Goal: Information Seeking & Learning: Learn about a topic

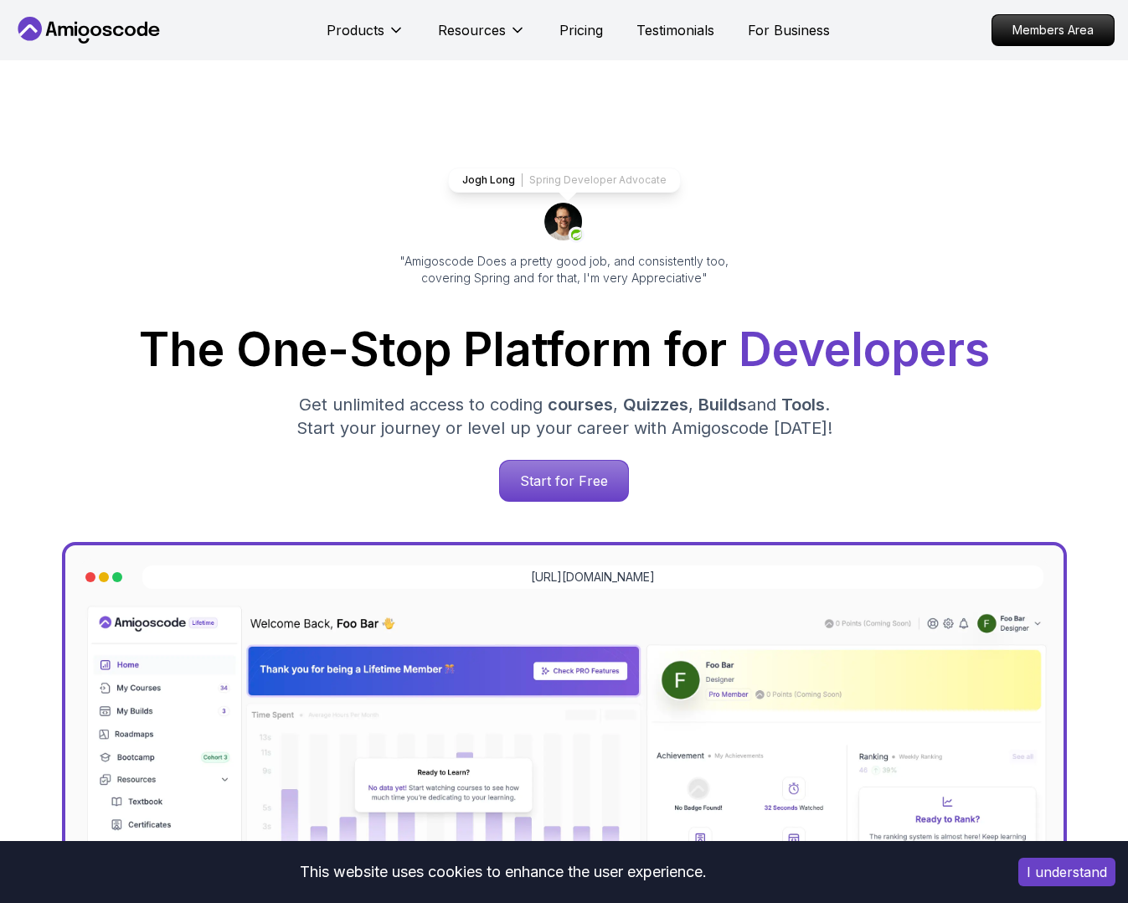
click at [111, 28] on icon at bounding box center [107, 31] width 9 height 10
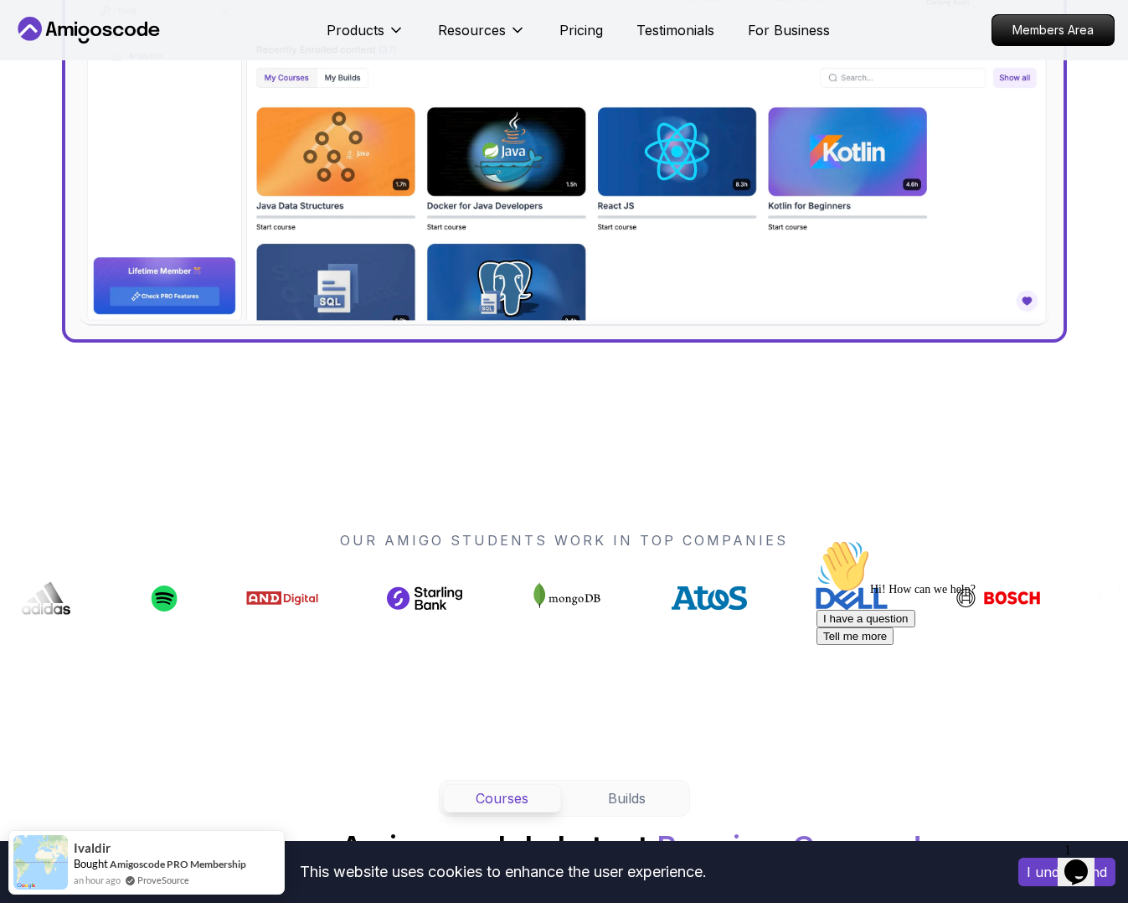
scroll to position [1076, 0]
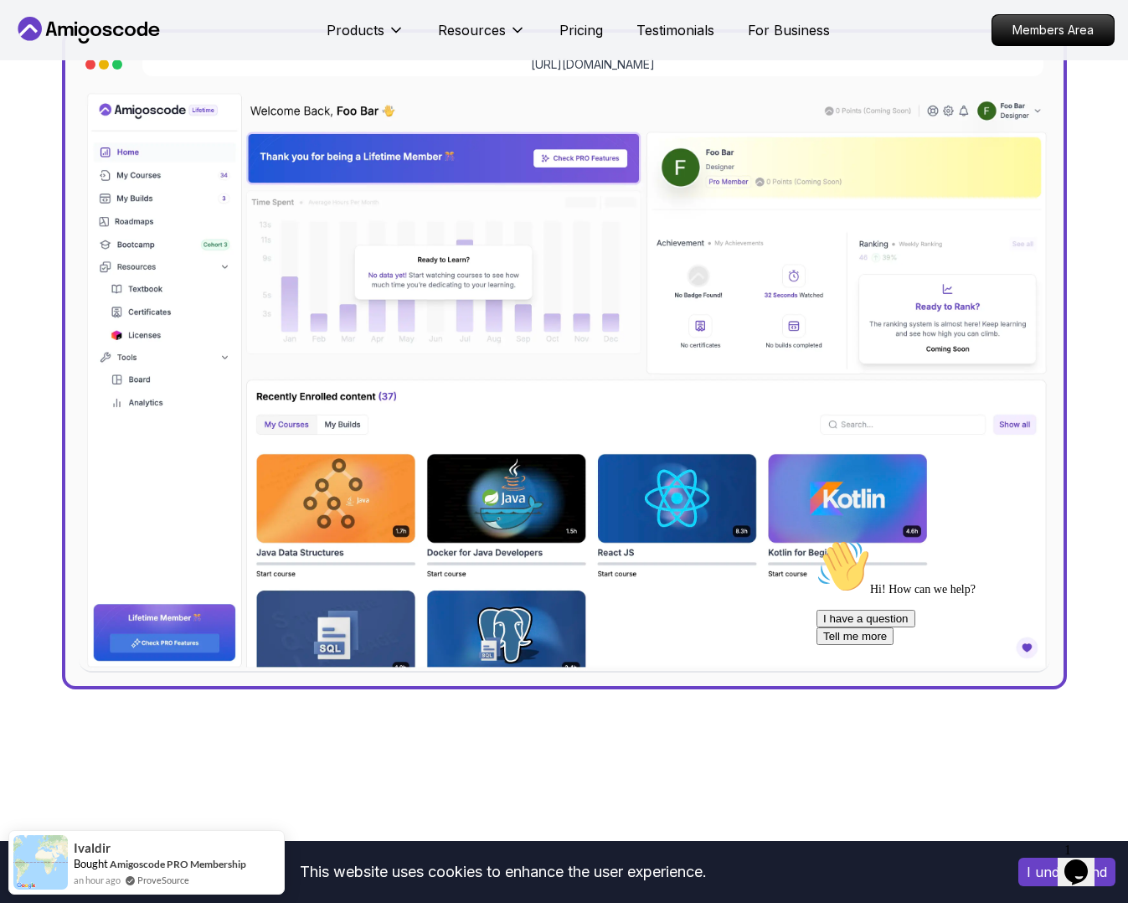
scroll to position [0, 0]
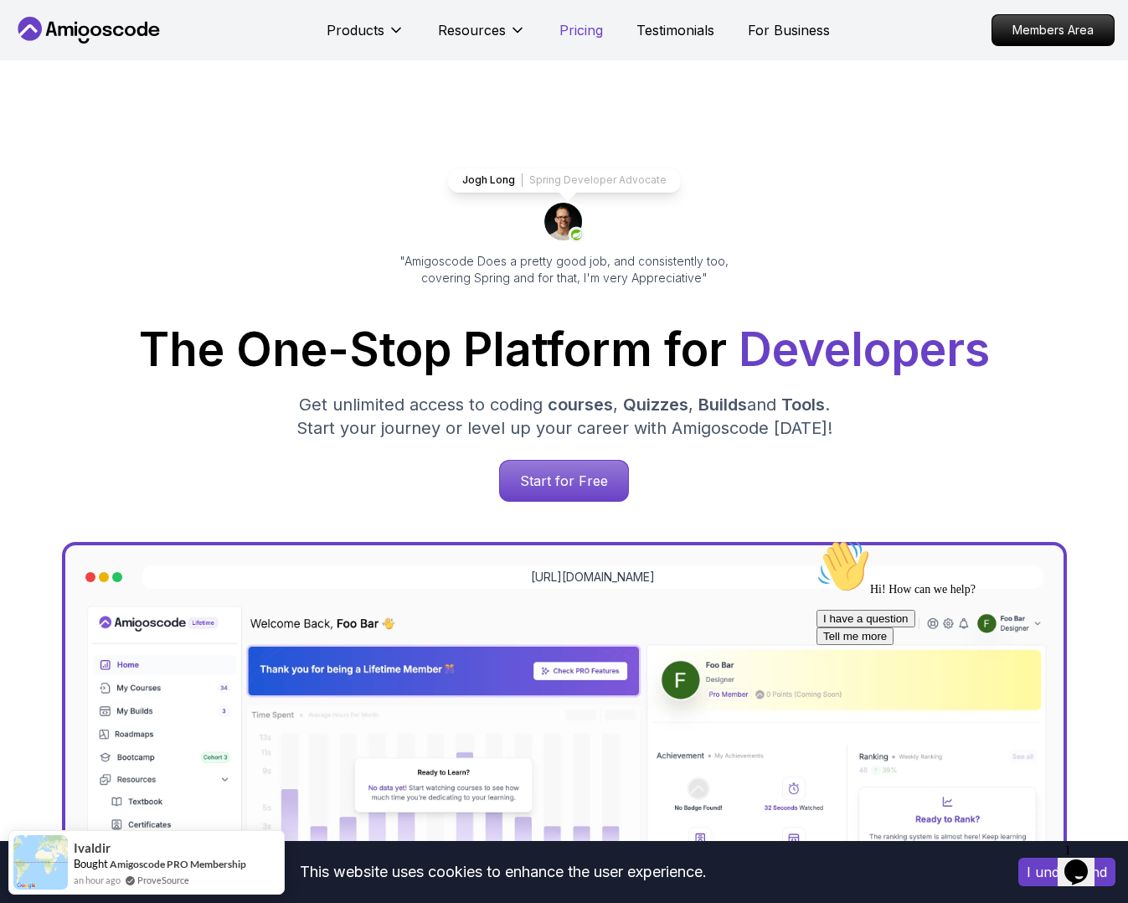
click at [590, 39] on p "Pricing" at bounding box center [582, 30] width 44 height 20
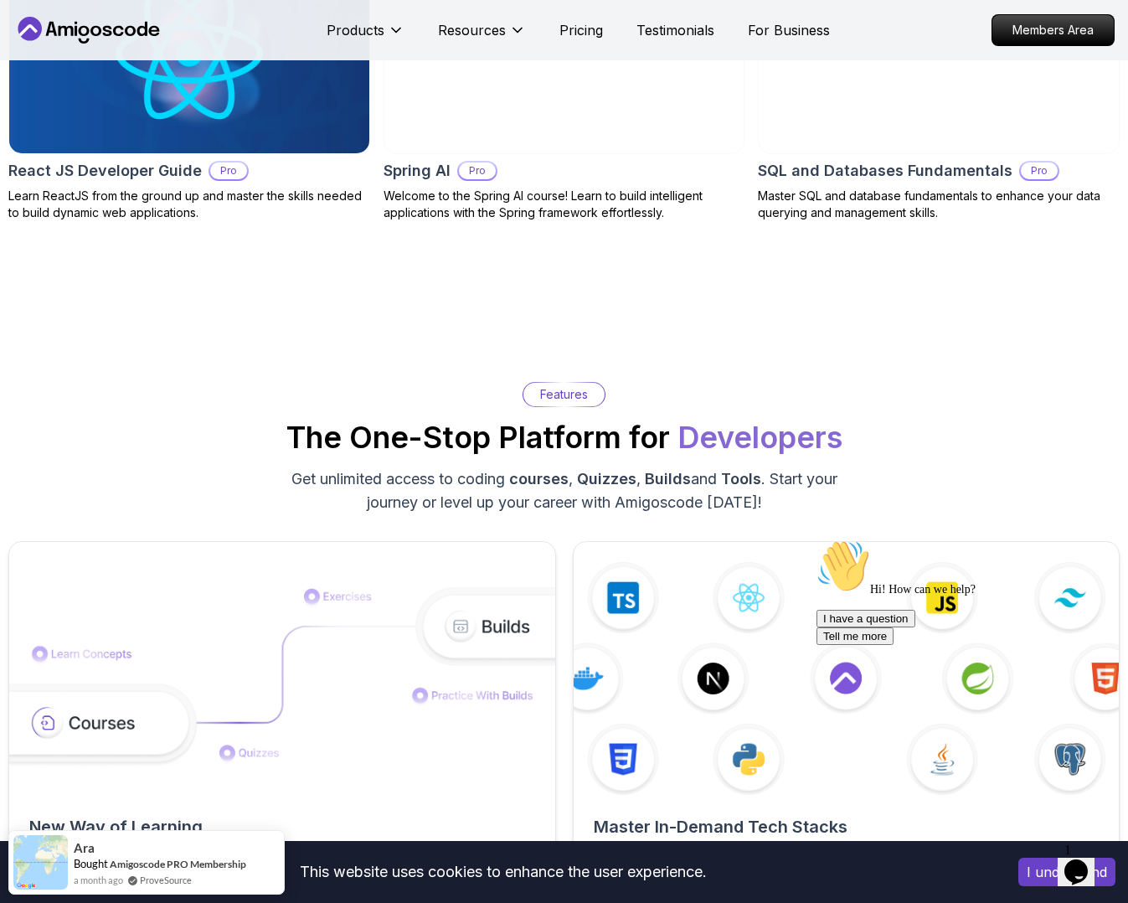
scroll to position [13, 0]
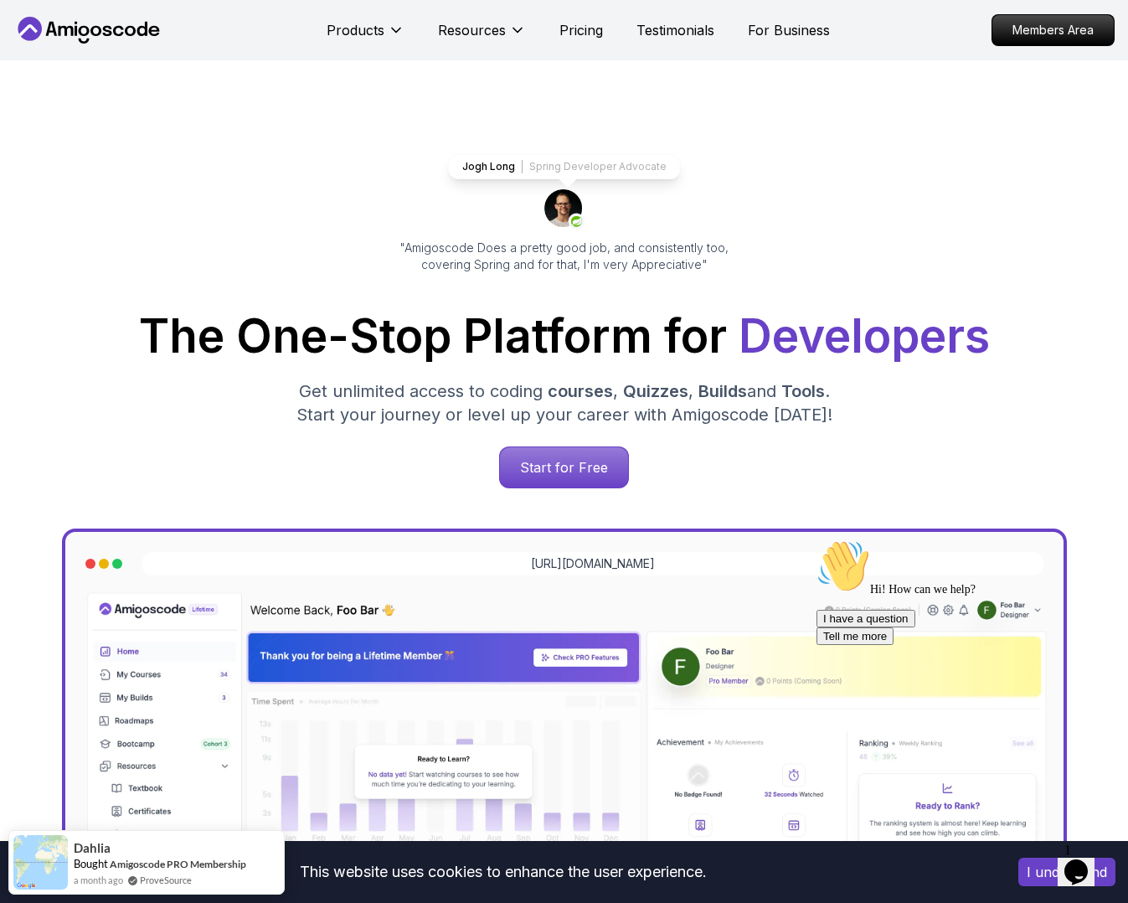
click at [588, 126] on div "Jogh Long Spring Developer Advocate "Amigoscode Does a pretty good job, and con…" at bounding box center [564, 671] width 1128 height 1249
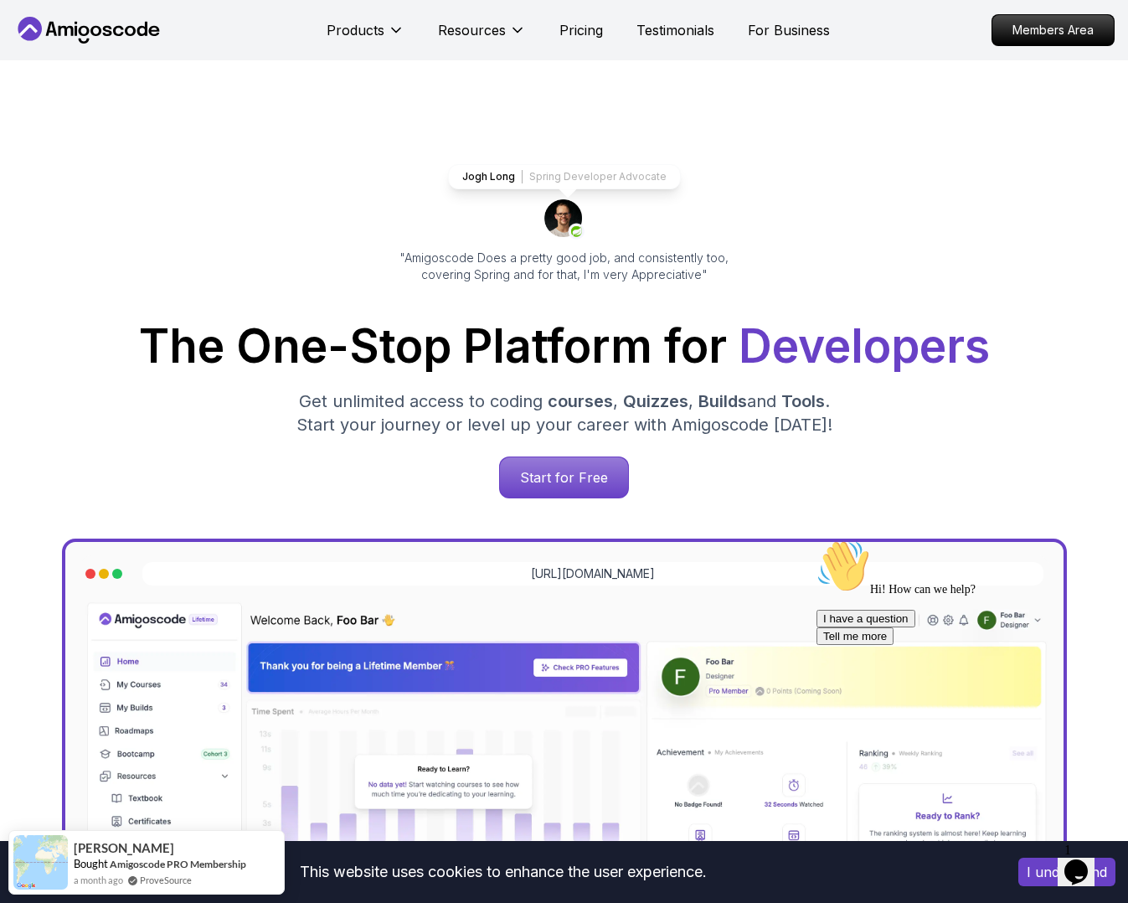
scroll to position [0, 0]
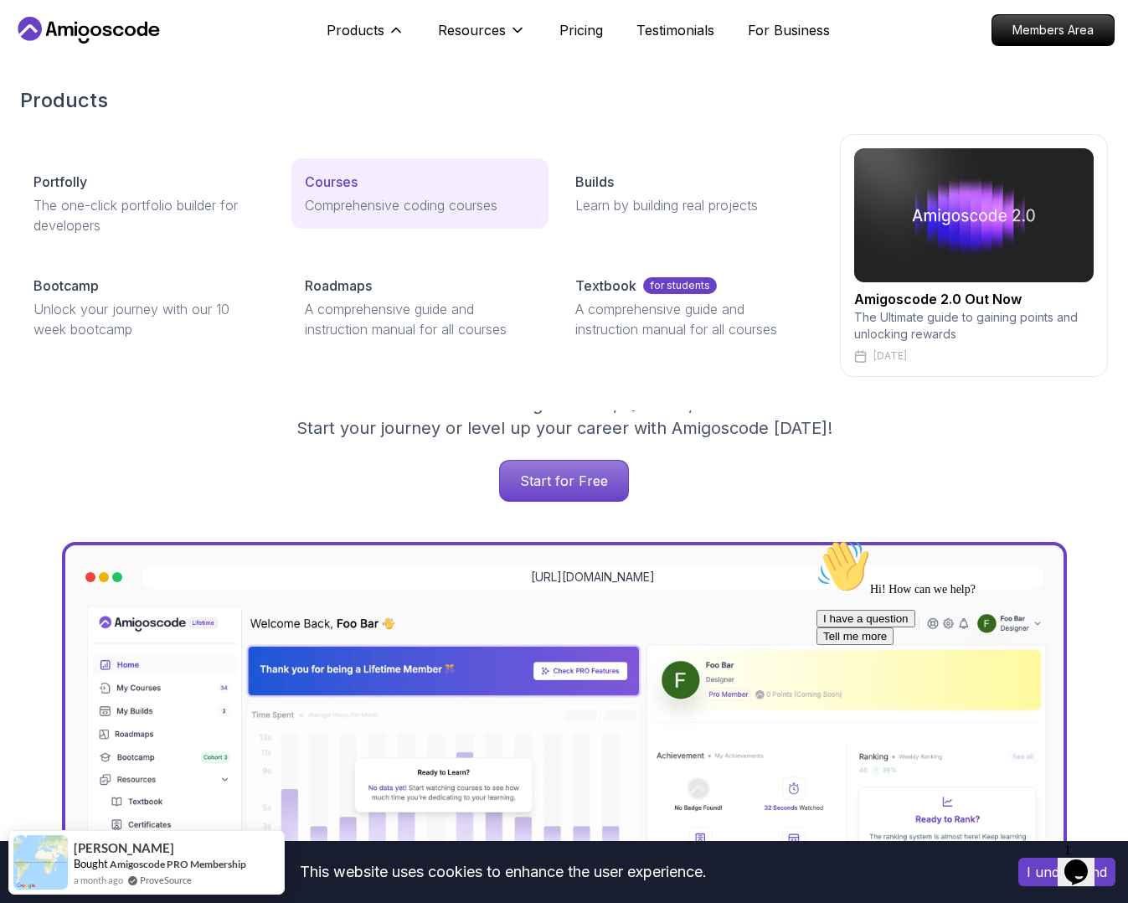
click at [329, 186] on p "Courses" at bounding box center [331, 182] width 53 height 20
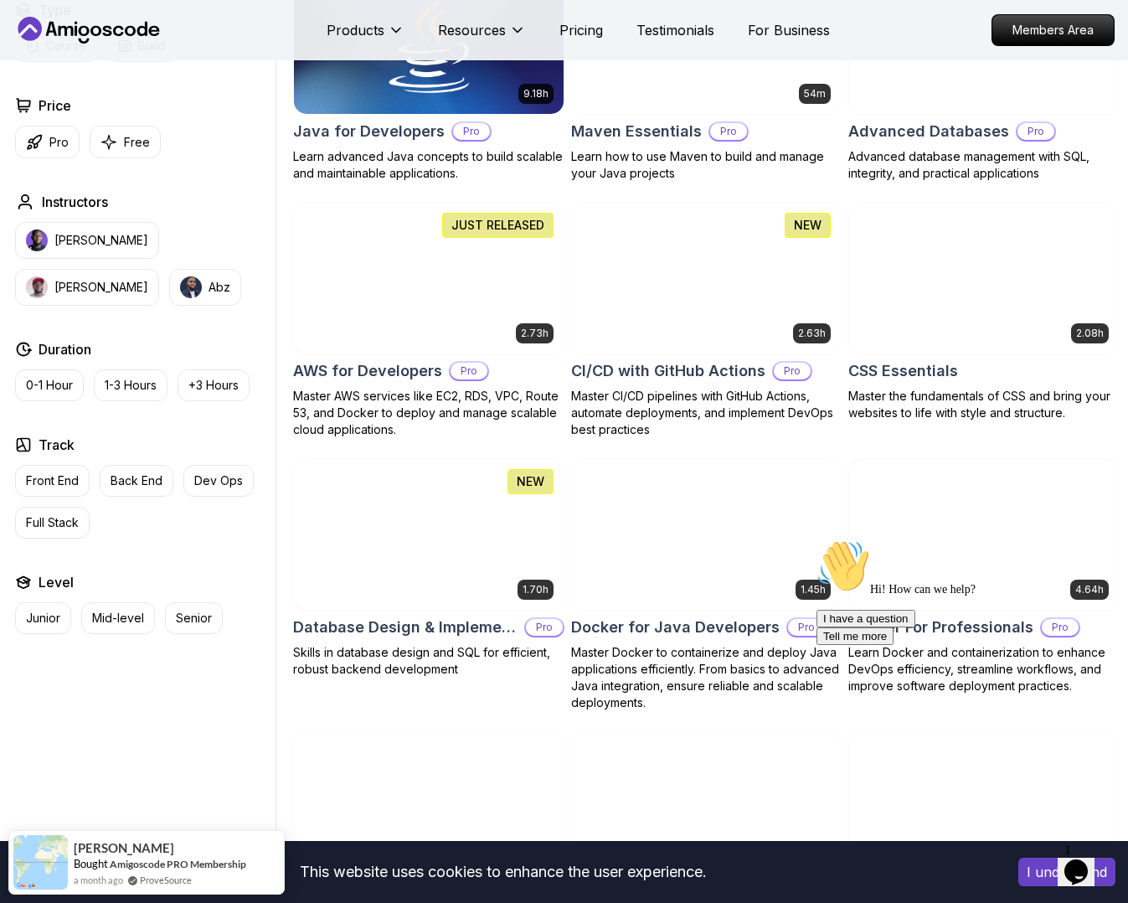
scroll to position [1216, 0]
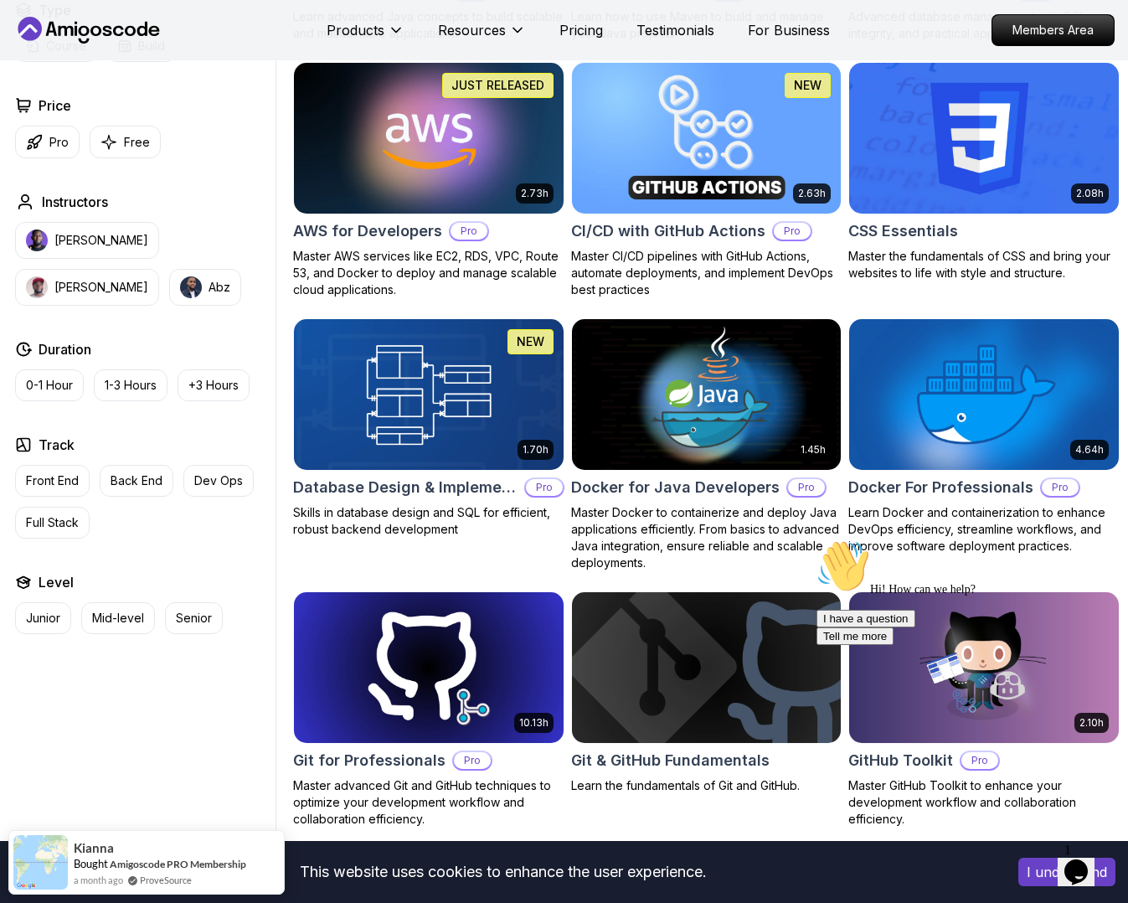
click at [675, 158] on img at bounding box center [707, 138] width 283 height 158
